Goal: Information Seeking & Learning: Learn about a topic

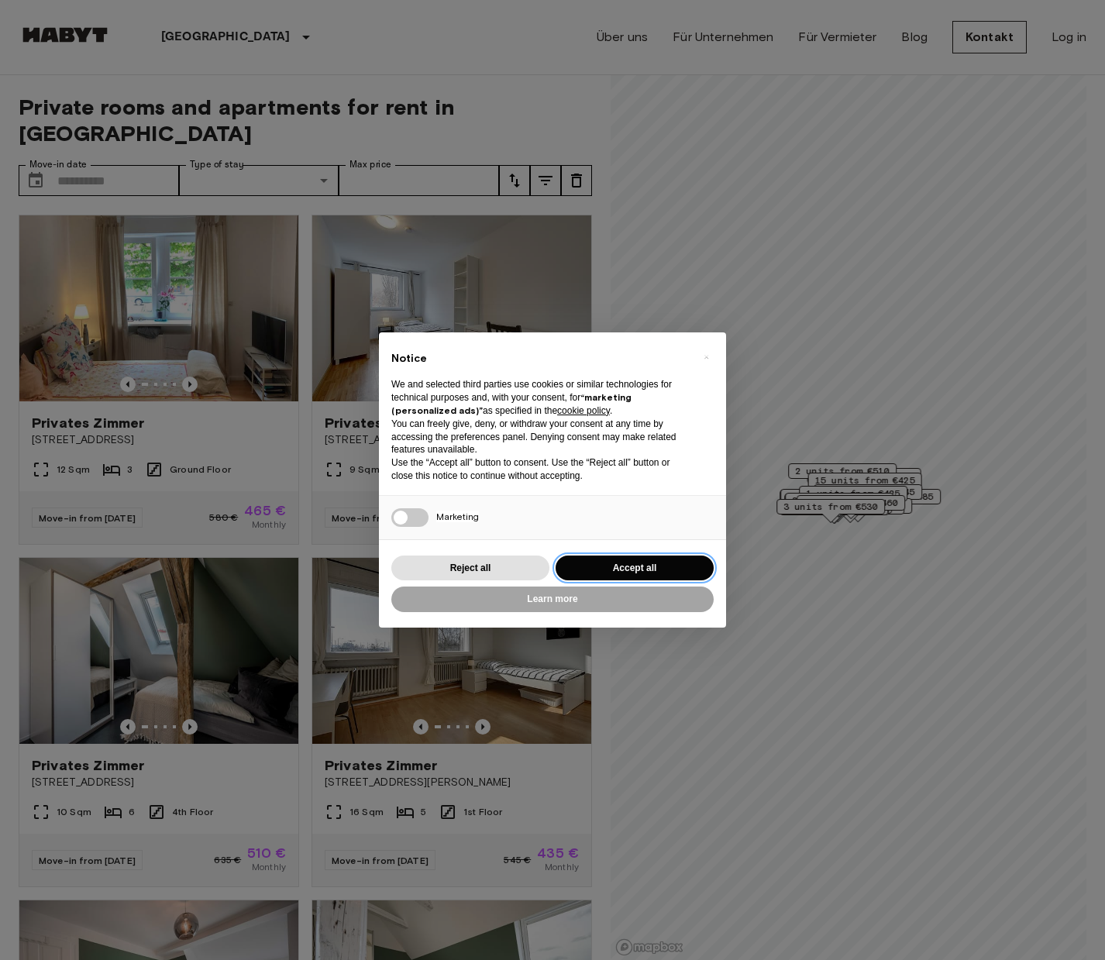
click at [617, 562] on button "Accept all" at bounding box center [635, 569] width 158 height 26
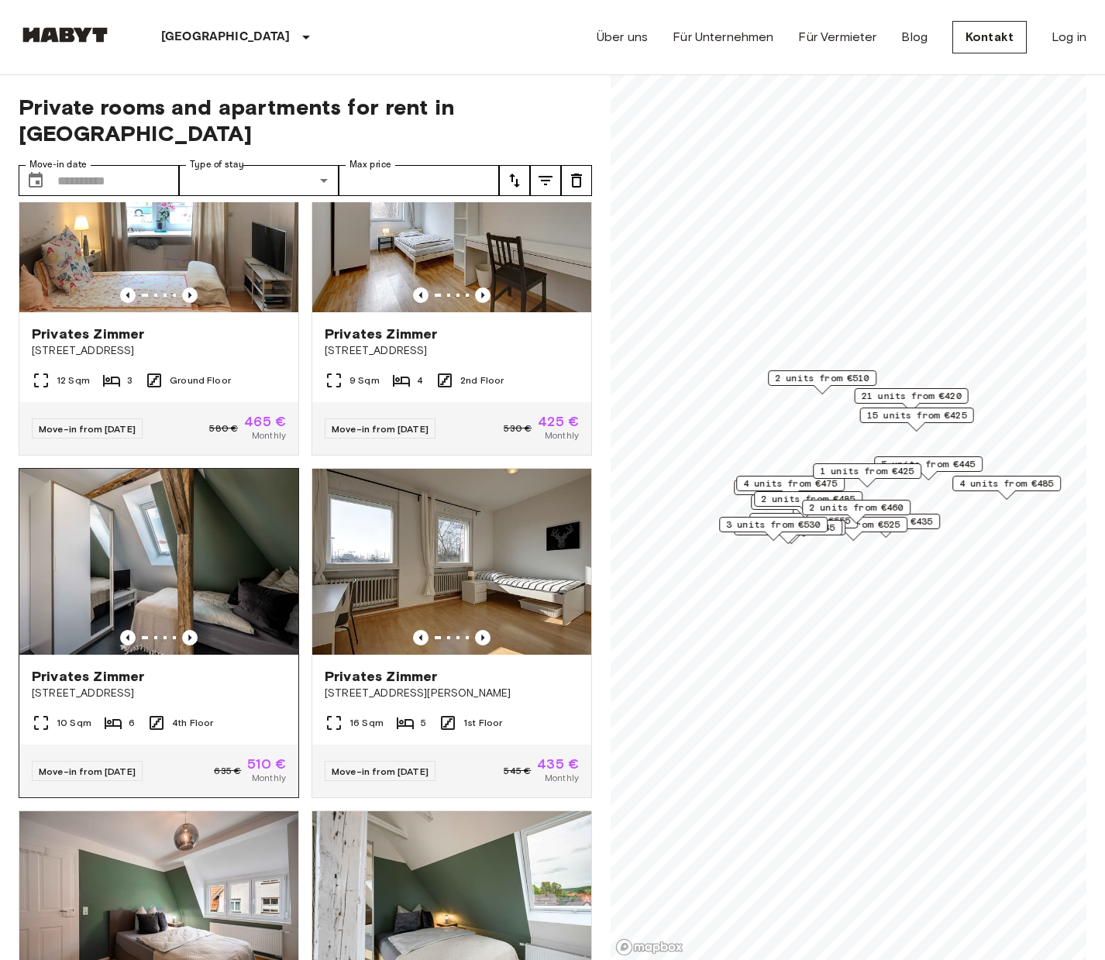
scroll to position [92, 0]
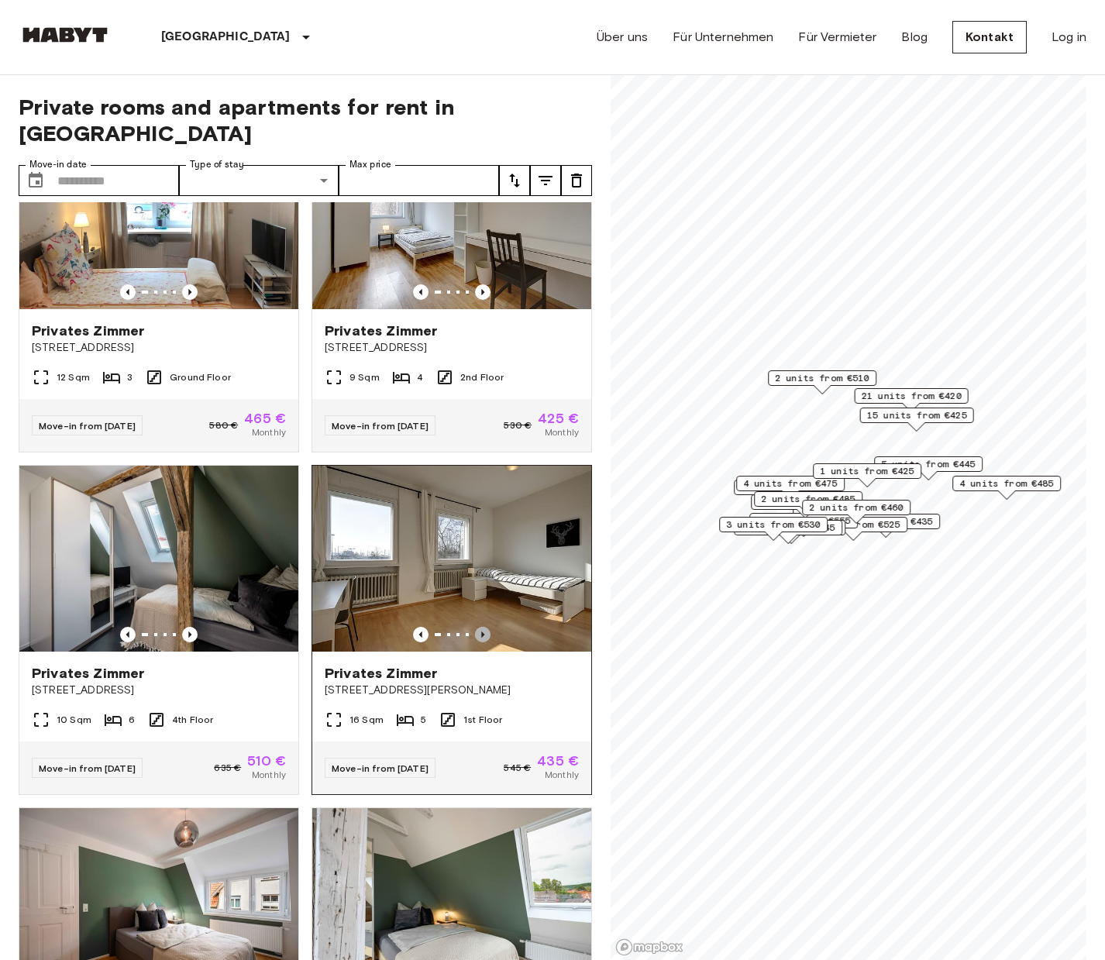
click at [480, 627] on icon "Previous image" at bounding box center [483, 635] width 16 height 16
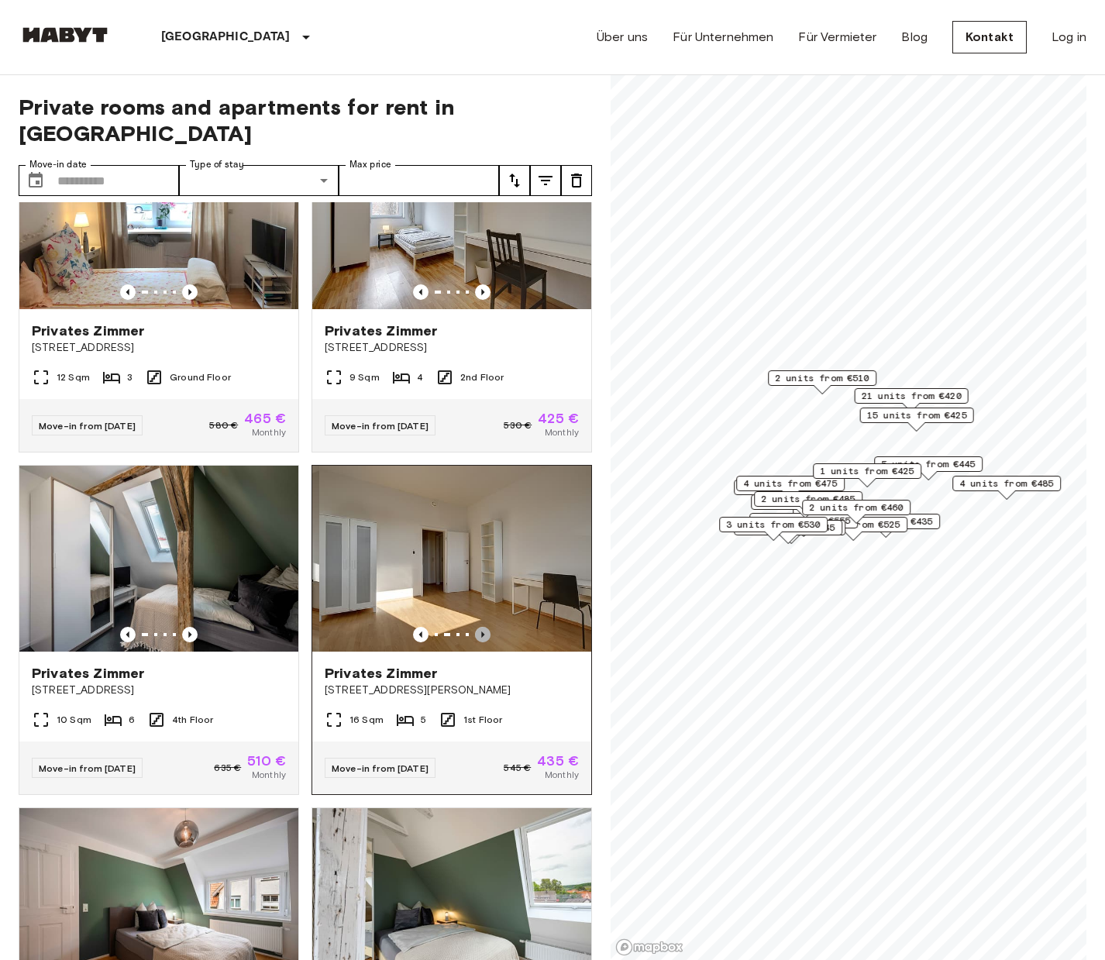
click at [480, 627] on icon "Previous image" at bounding box center [483, 635] width 16 height 16
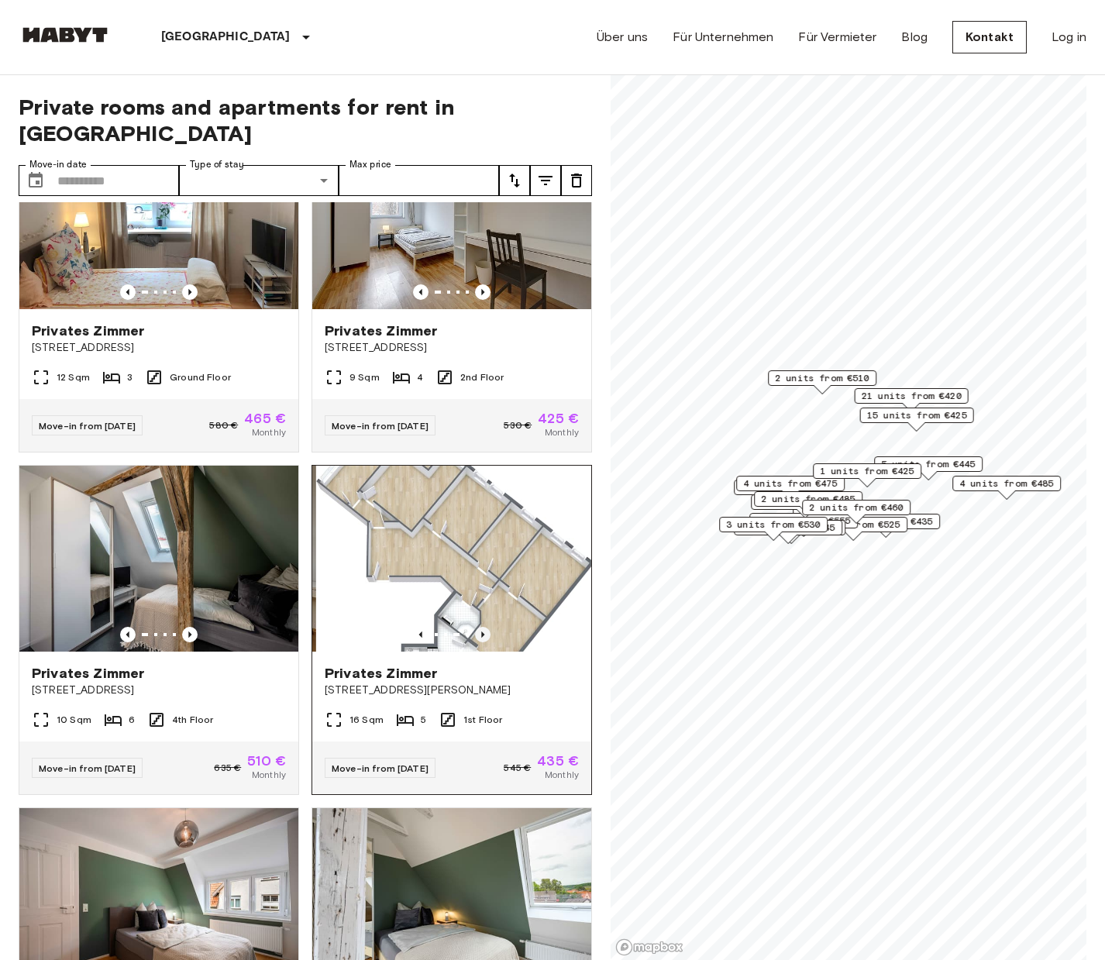
click at [480, 627] on icon "Previous image" at bounding box center [483, 635] width 16 height 16
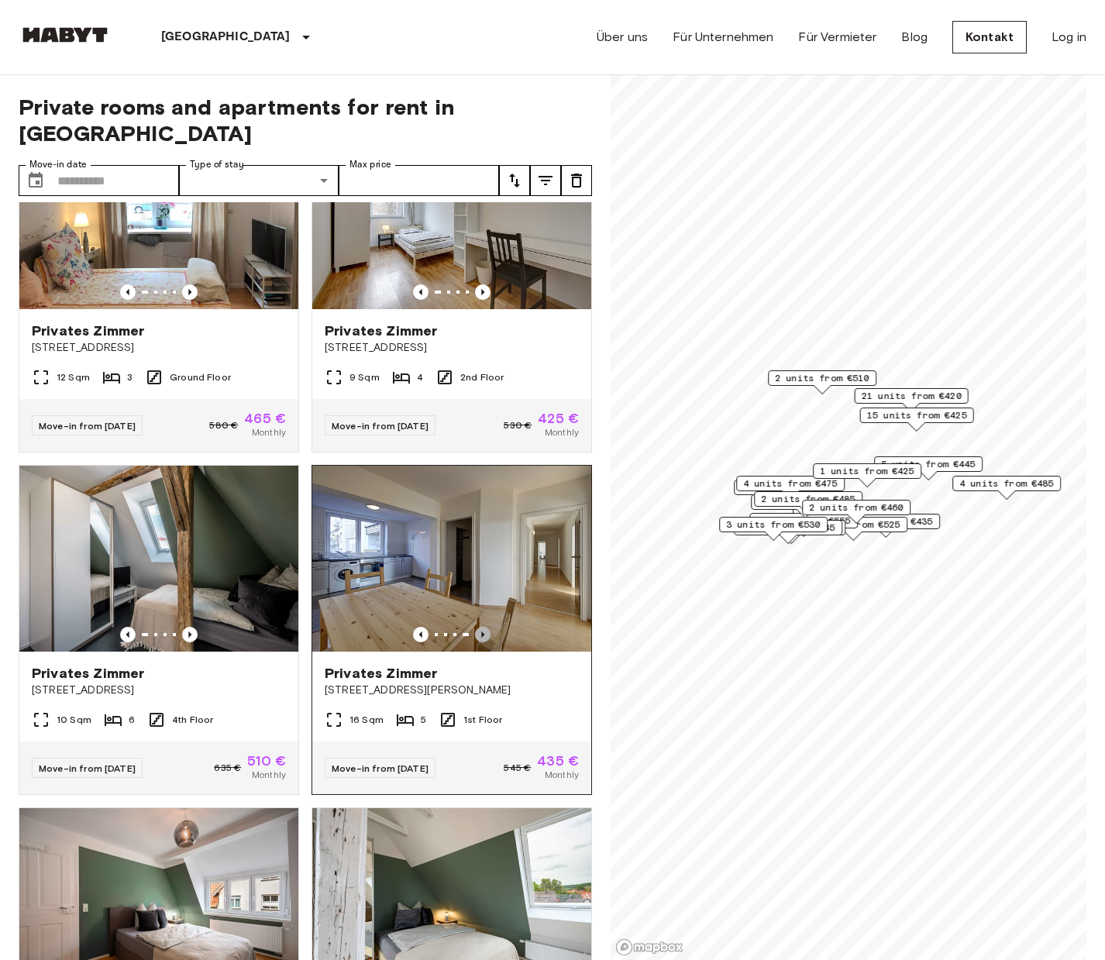
click at [480, 627] on icon "Previous image" at bounding box center [483, 635] width 16 height 16
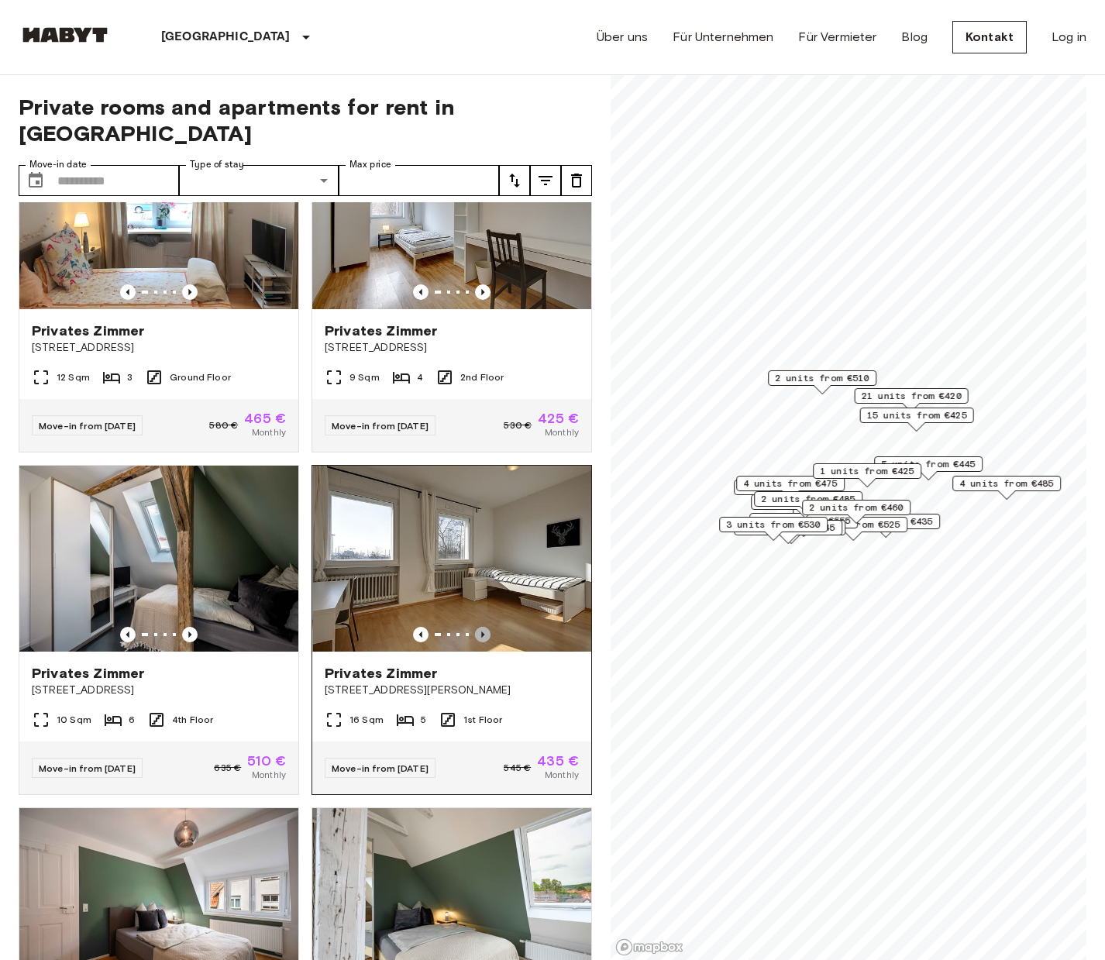
click at [480, 627] on icon "Previous image" at bounding box center [483, 635] width 16 height 16
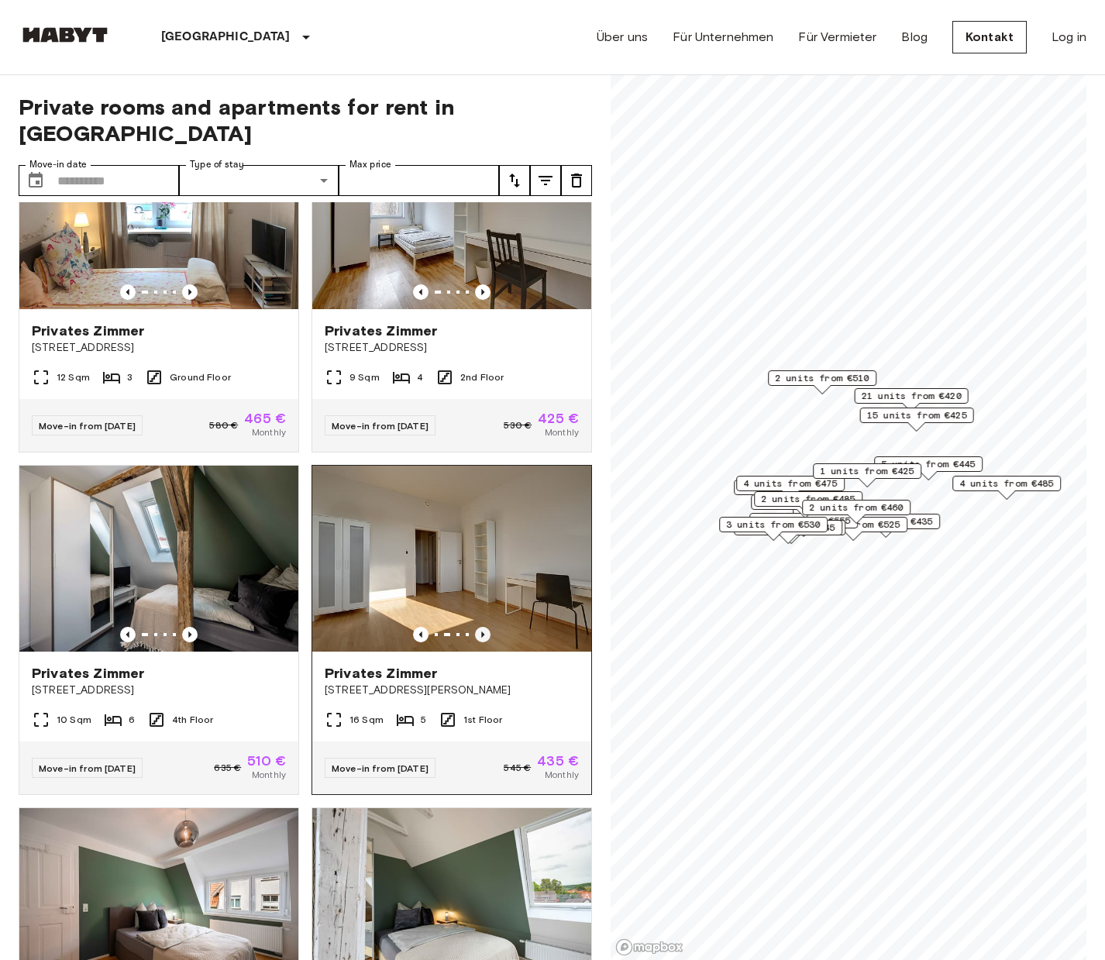
click at [480, 627] on icon "Previous image" at bounding box center [483, 635] width 16 height 16
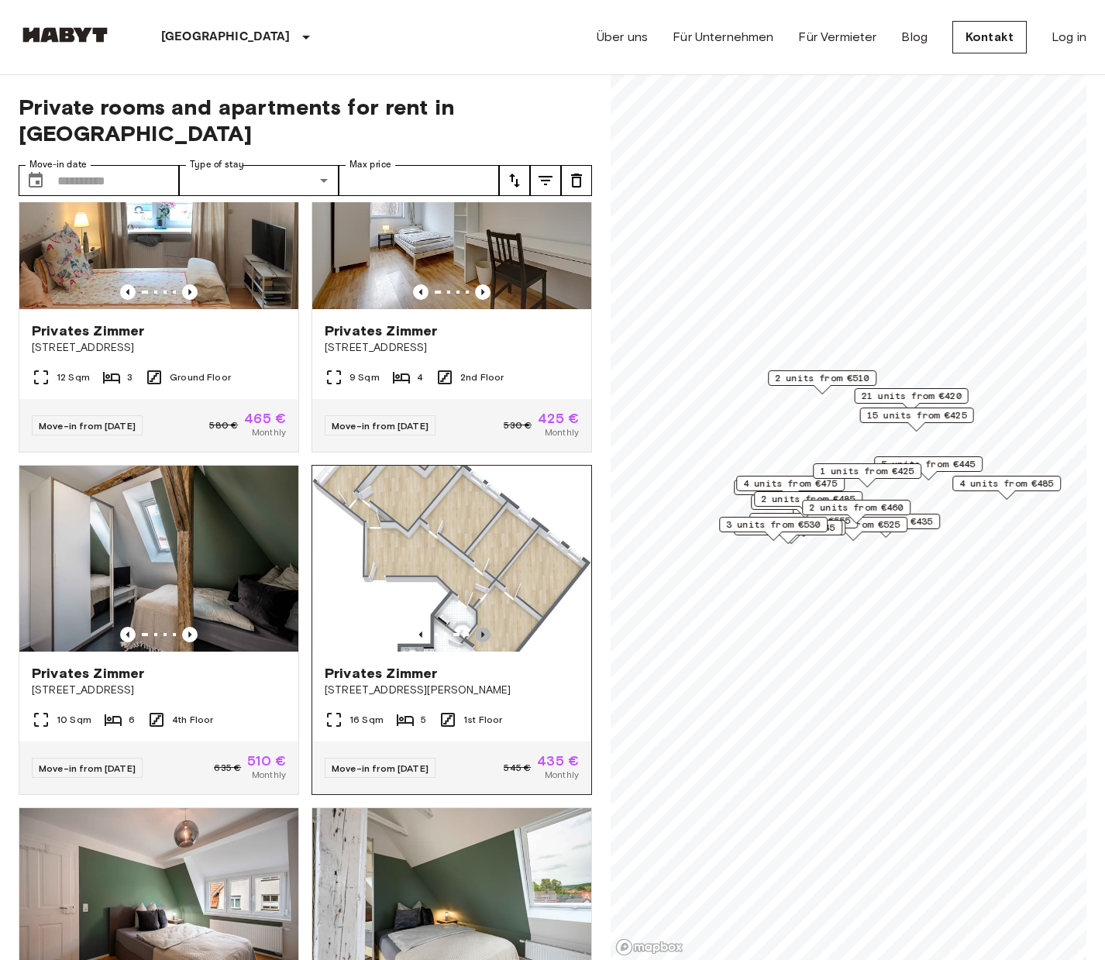
click at [480, 627] on icon "Previous image" at bounding box center [483, 635] width 16 height 16
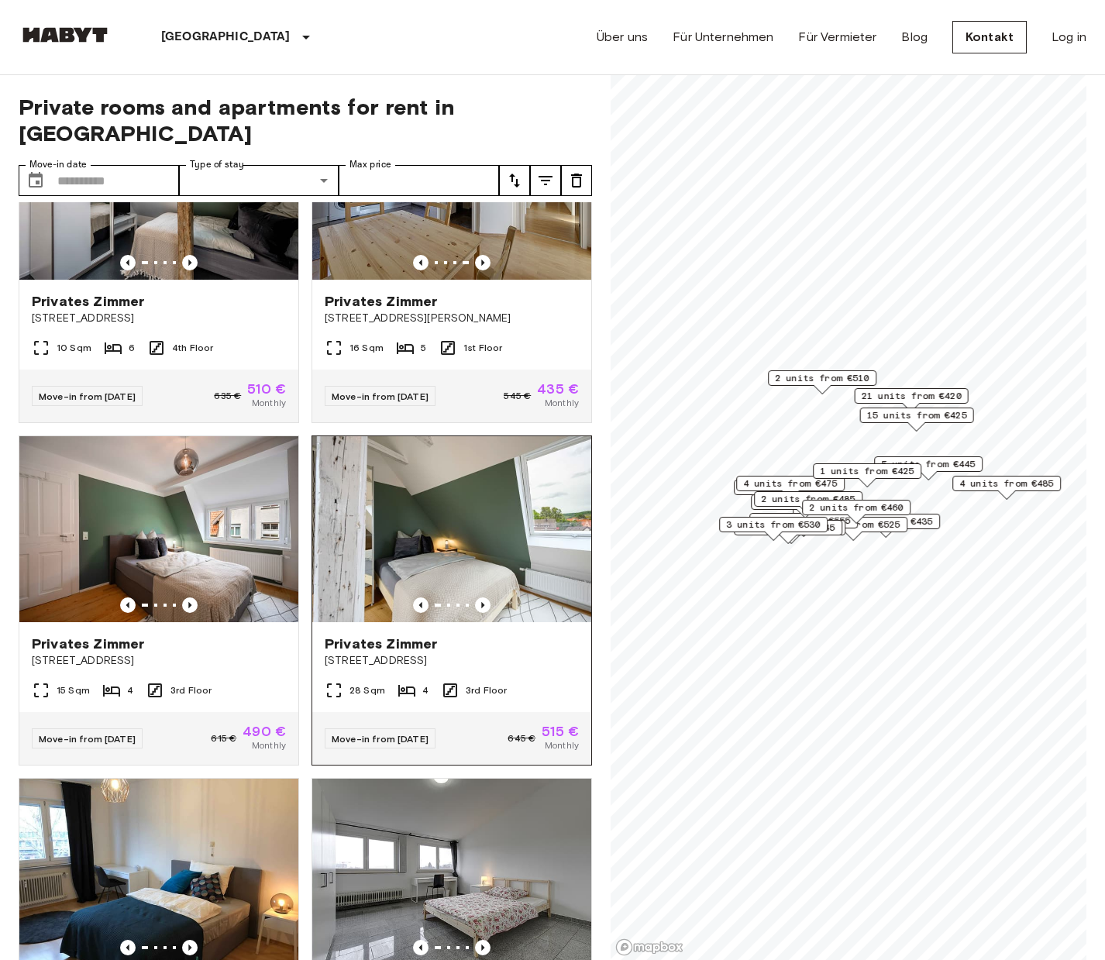
scroll to position [467, 0]
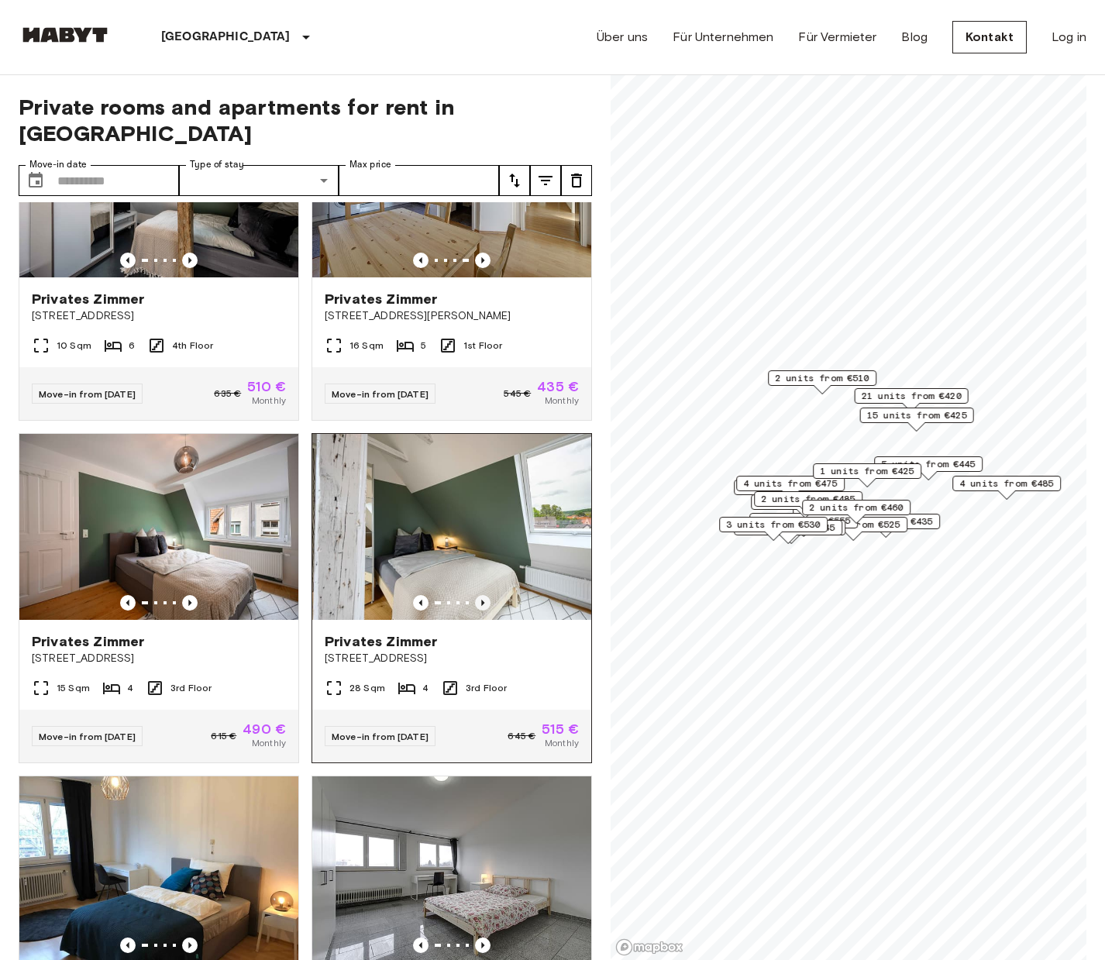
click at [482, 600] on icon "Previous image" at bounding box center [482, 603] width 3 height 6
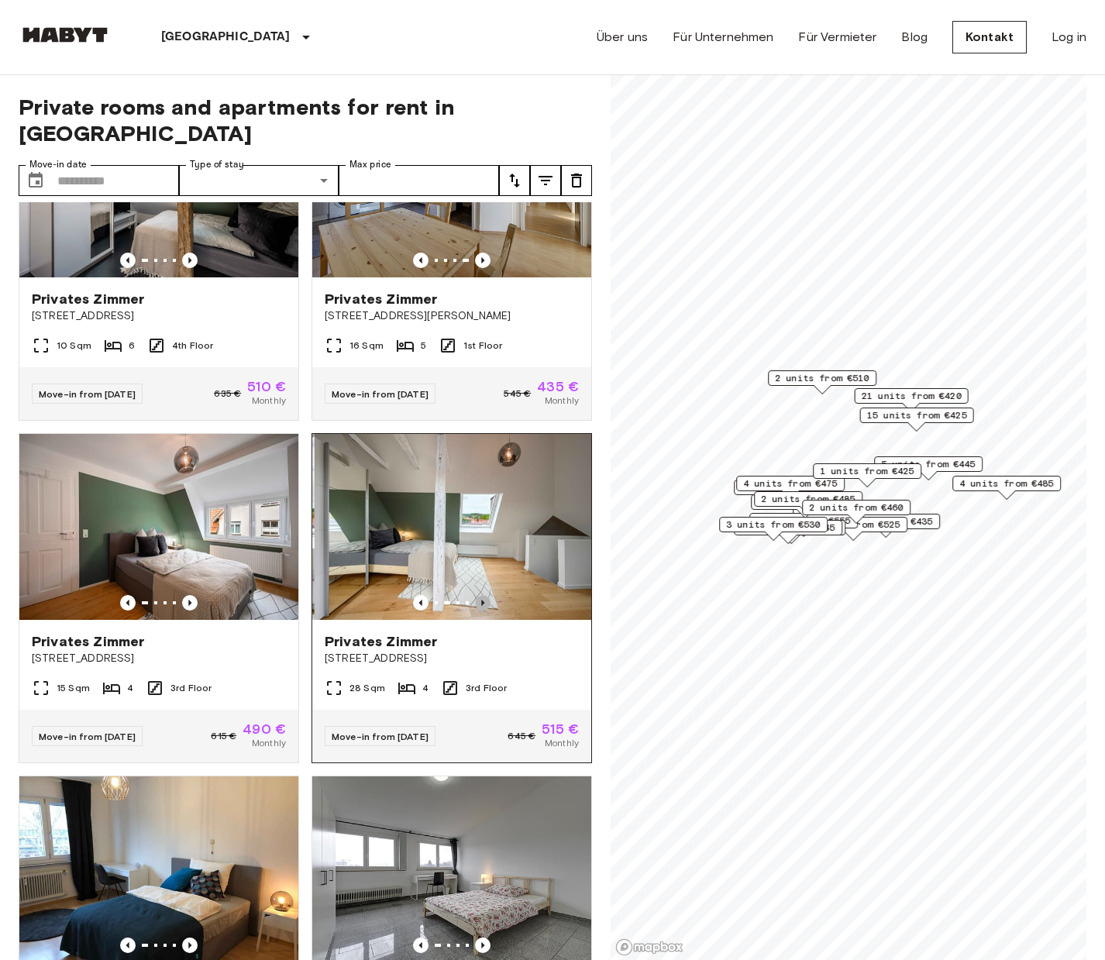
click at [482, 600] on icon "Previous image" at bounding box center [482, 603] width 3 height 6
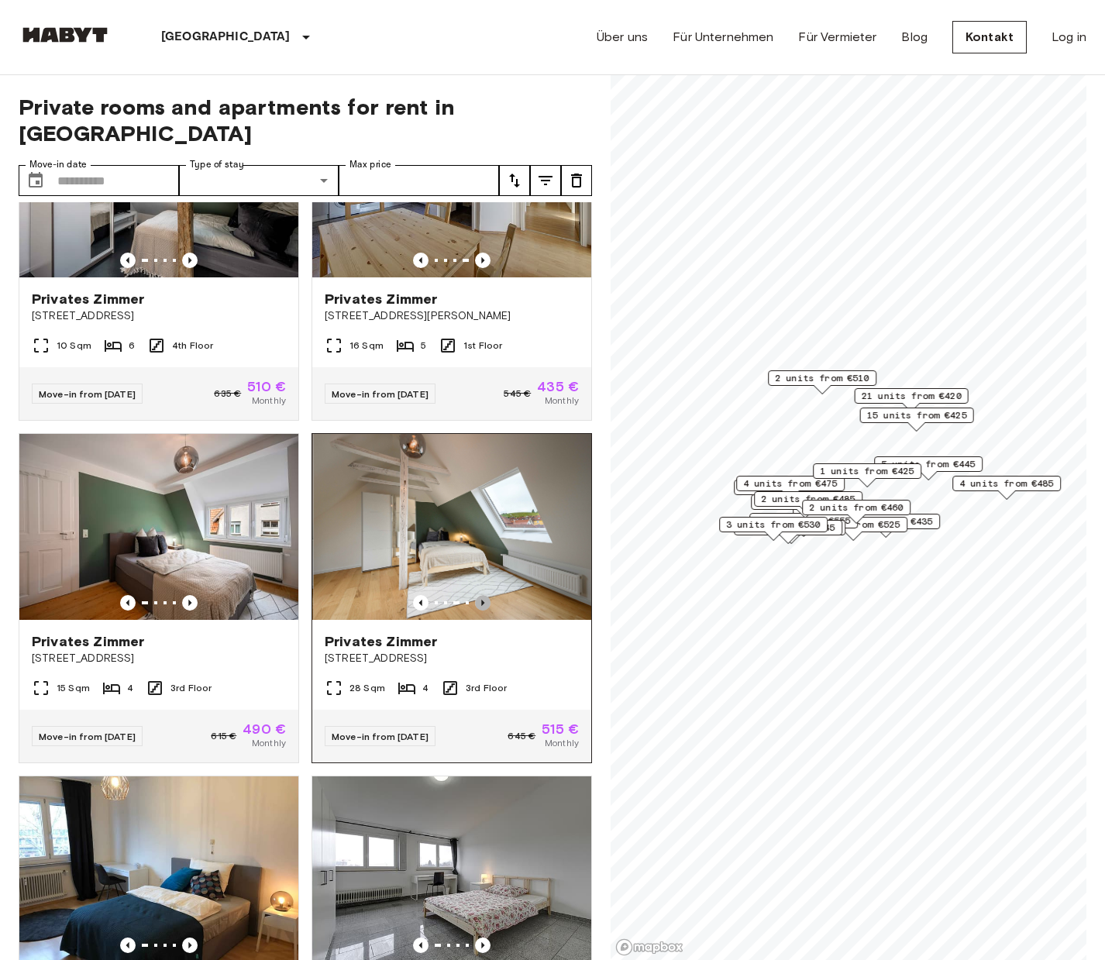
click at [482, 600] on icon "Previous image" at bounding box center [482, 603] width 3 height 6
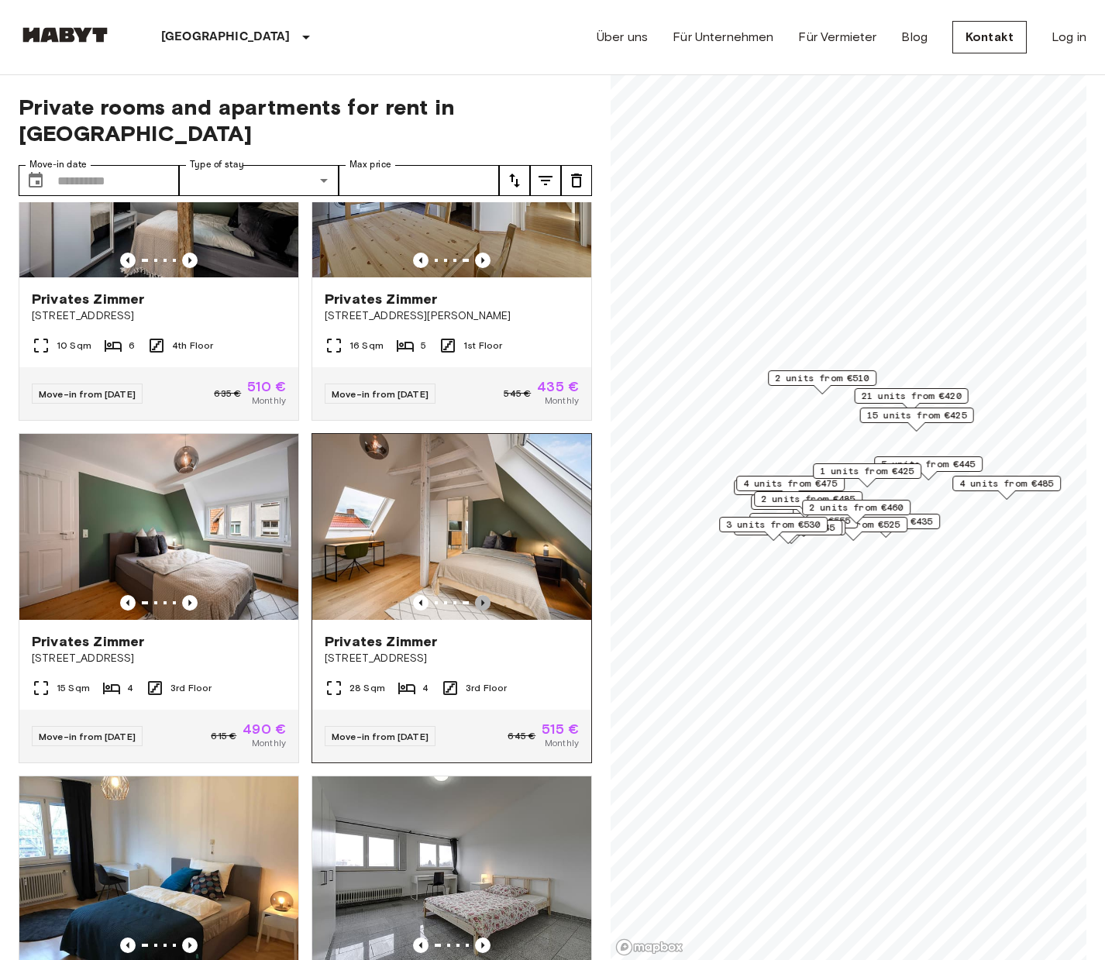
click at [482, 600] on icon "Previous image" at bounding box center [482, 603] width 3 height 6
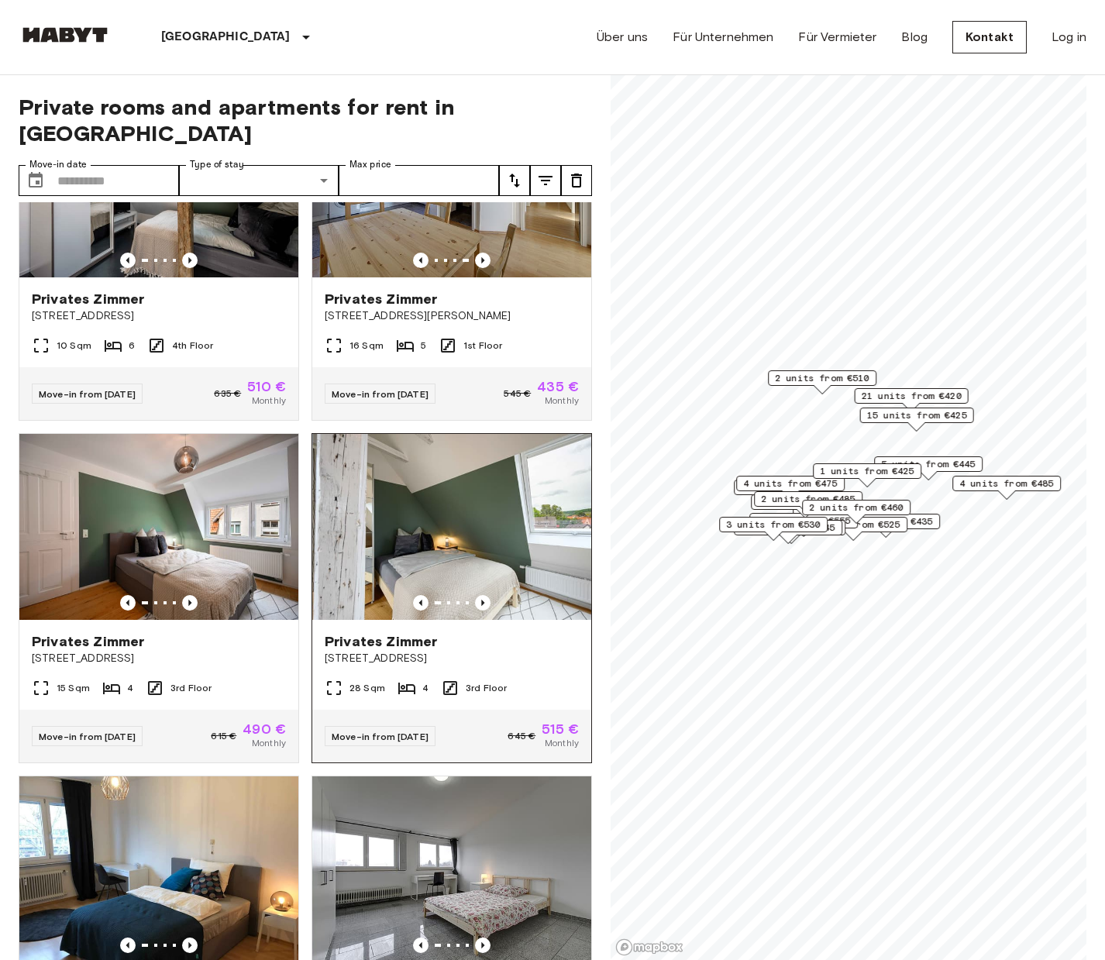
click at [492, 595] on div at bounding box center [451, 603] width 279 height 16
click at [144, 491] on img at bounding box center [158, 527] width 279 height 186
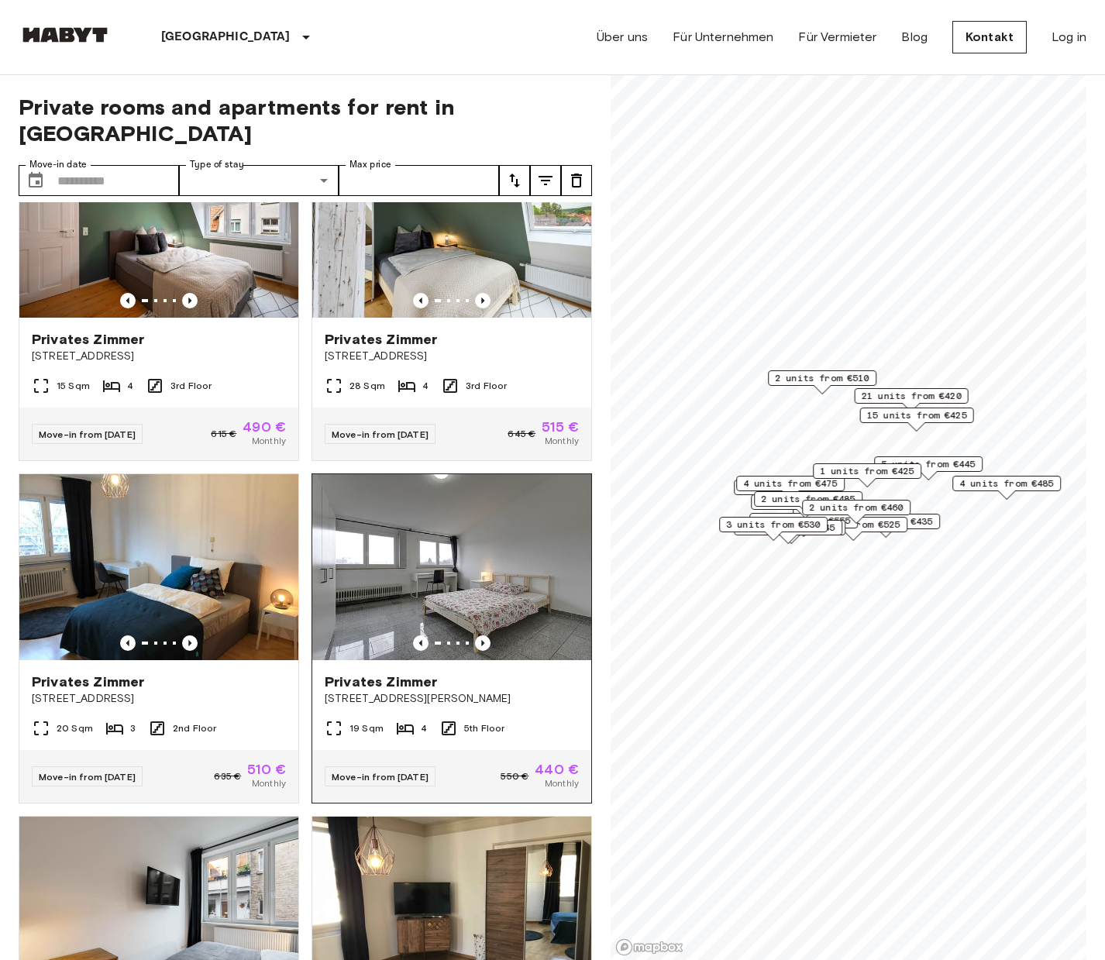
scroll to position [770, 0]
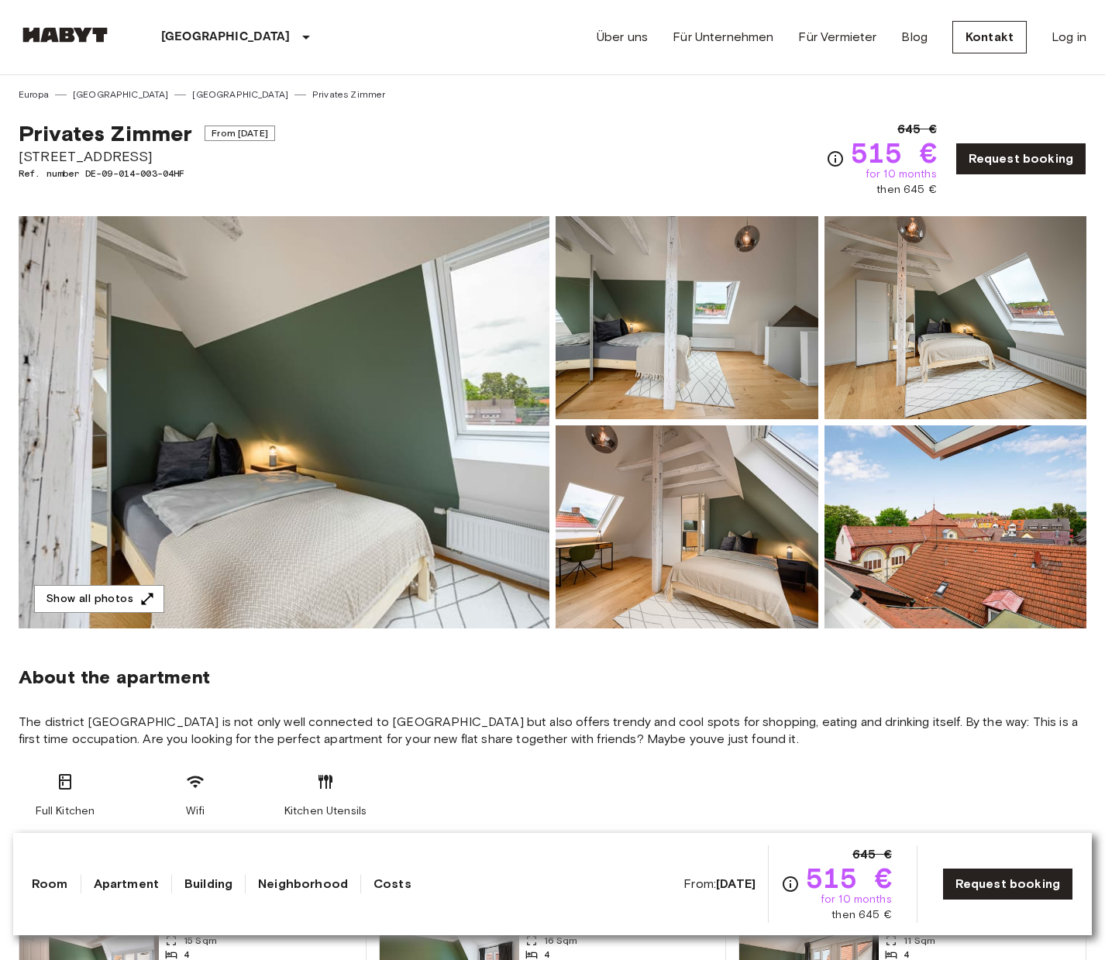
click at [473, 501] on img at bounding box center [284, 422] width 531 height 412
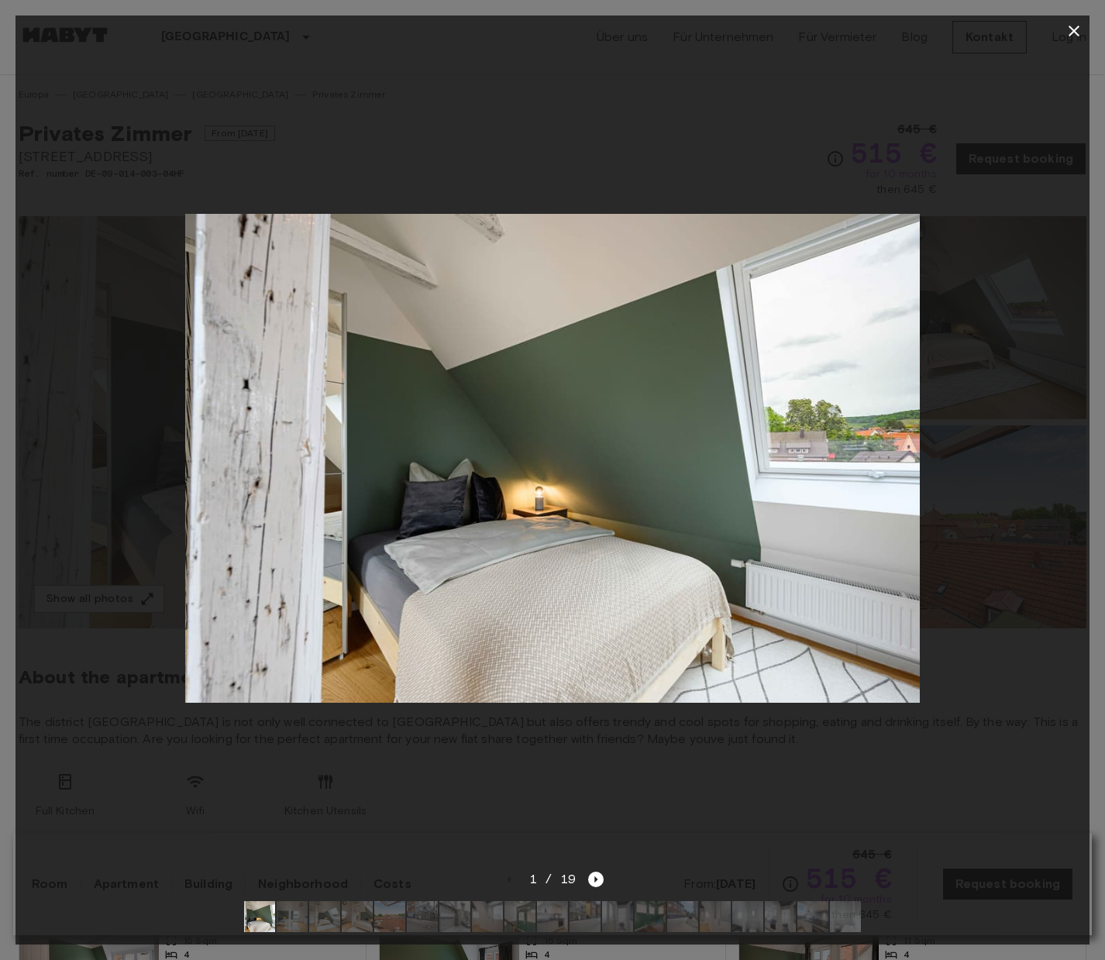
click at [1069, 28] on icon "button" at bounding box center [1074, 31] width 19 height 19
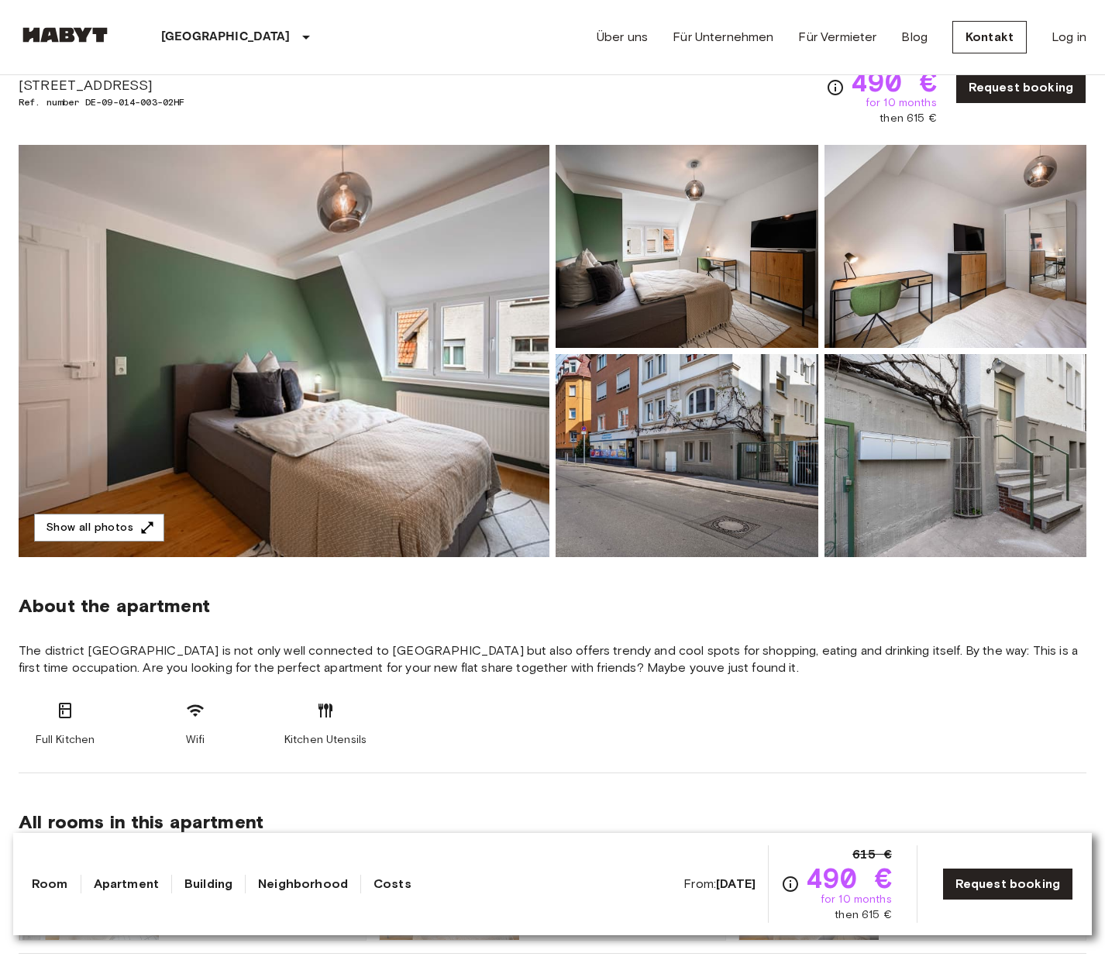
scroll to position [71, 0]
